Goal: Browse casually: Explore the website without a specific task or goal

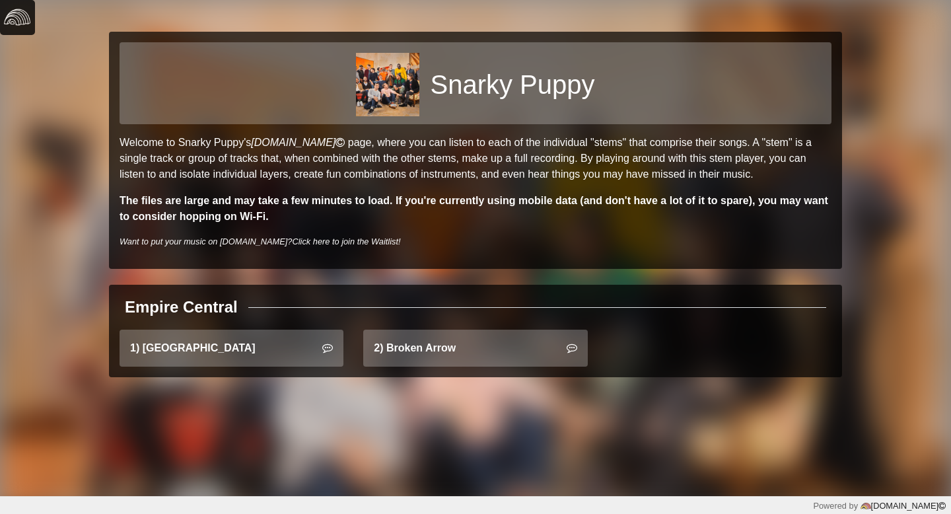
click at [25, 26] on img at bounding box center [17, 17] width 26 height 26
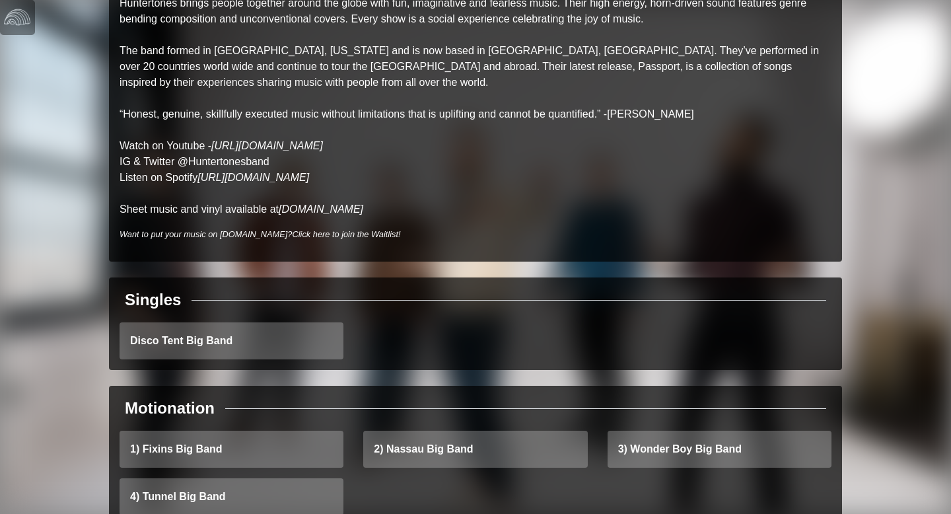
scroll to position [433, 0]
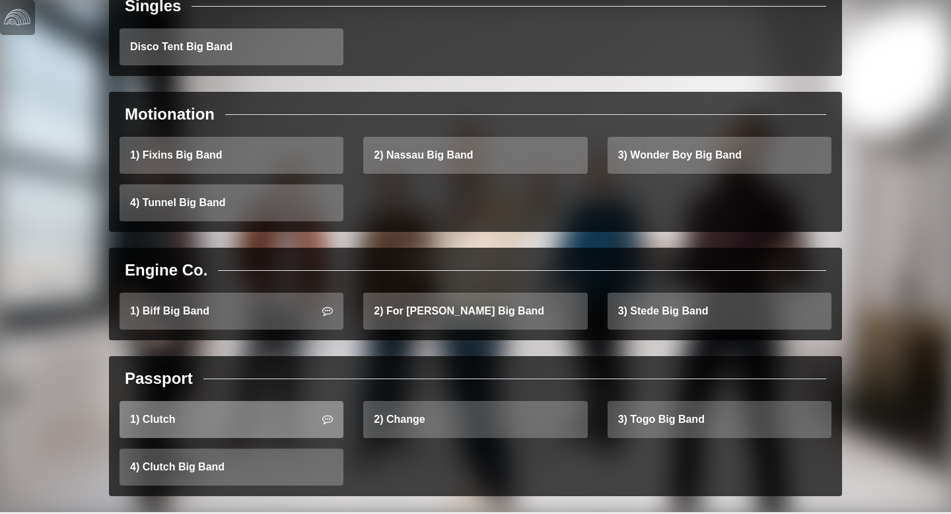
click at [237, 401] on link "1) Clutch" at bounding box center [232, 419] width 224 height 37
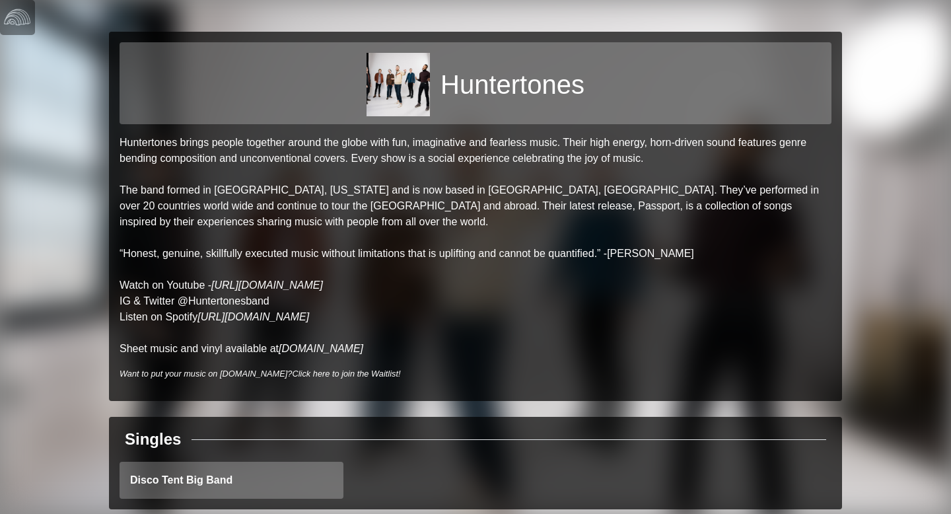
scroll to position [433, 0]
